Goal: Navigation & Orientation: Find specific page/section

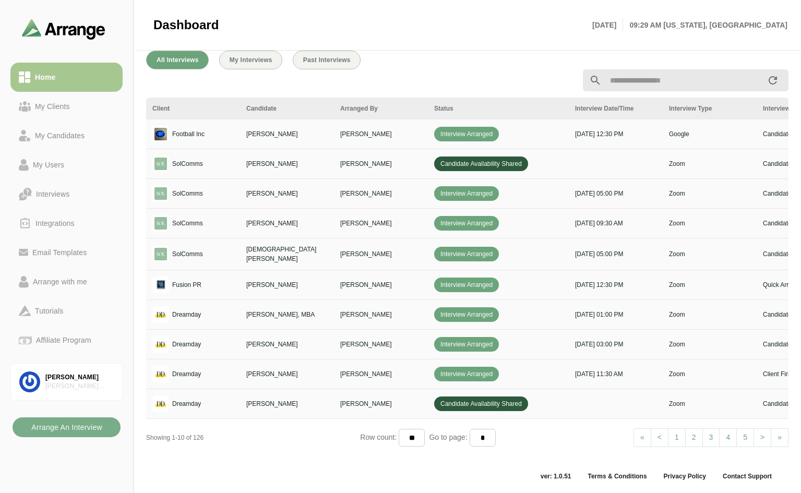
scroll to position [381, 0]
click at [761, 433] on span ">" at bounding box center [762, 437] width 4 height 8
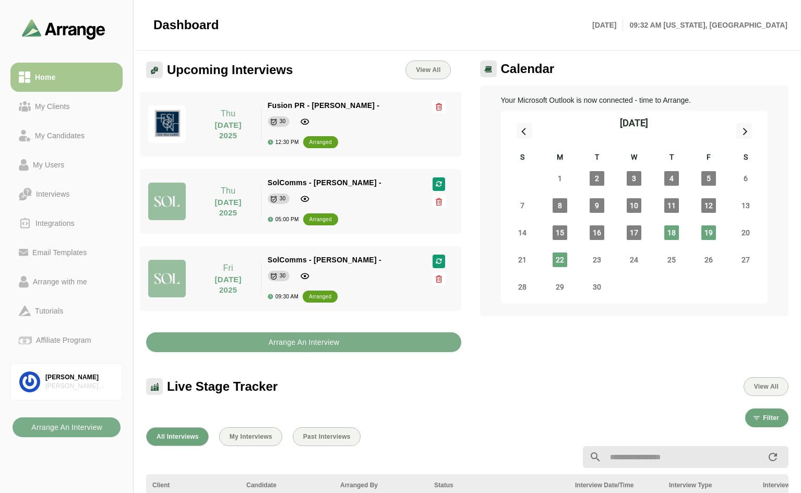
scroll to position [0, 0]
